Goal: Task Accomplishment & Management: Complete application form

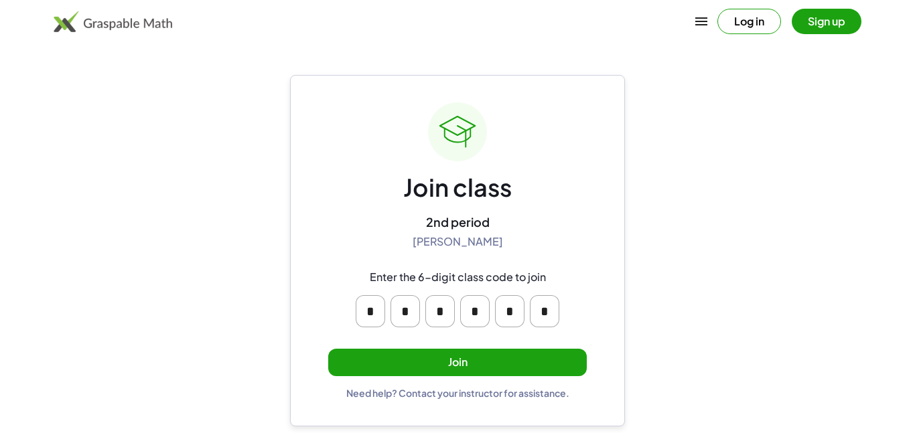
click at [485, 358] on button "Join" at bounding box center [457, 362] width 258 height 27
click at [439, 362] on button "Join" at bounding box center [457, 362] width 258 height 27
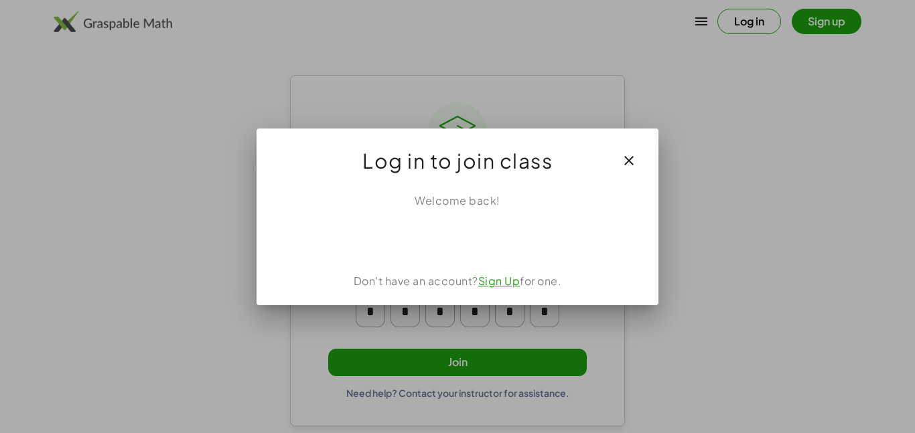
click at [628, 157] on icon "button" at bounding box center [629, 161] width 16 height 16
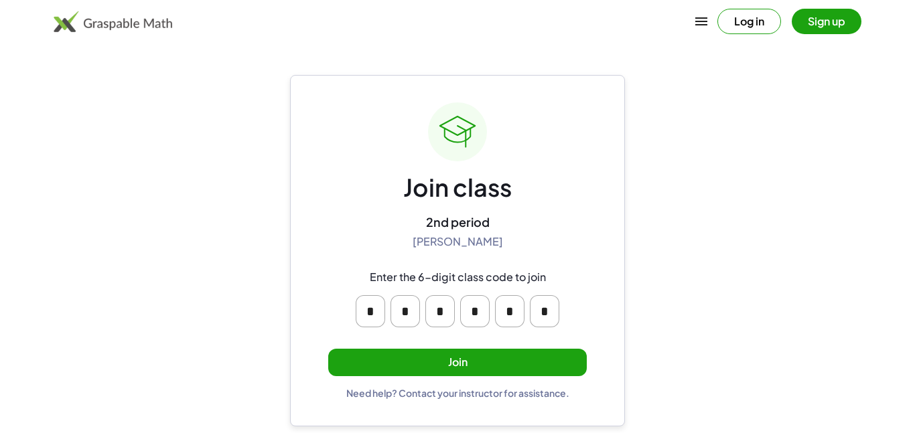
click at [484, 356] on button "Join" at bounding box center [457, 362] width 258 height 27
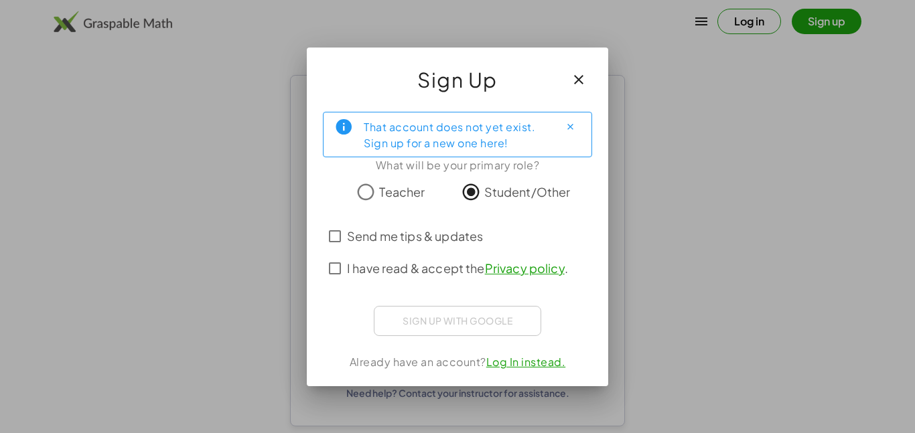
click at [398, 266] on span "I have read & accept the Privacy policy ." at bounding box center [457, 268] width 221 height 18
